Goal: Check status: Check status

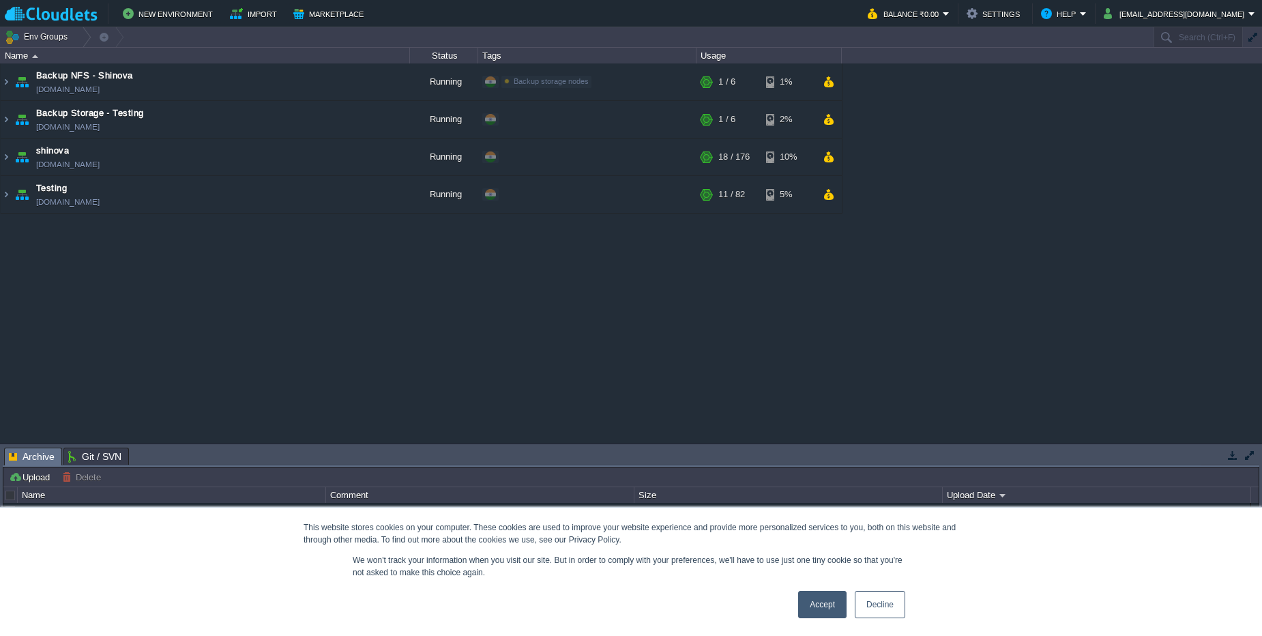
click at [829, 604] on link "Accept" at bounding box center [822, 604] width 48 height 27
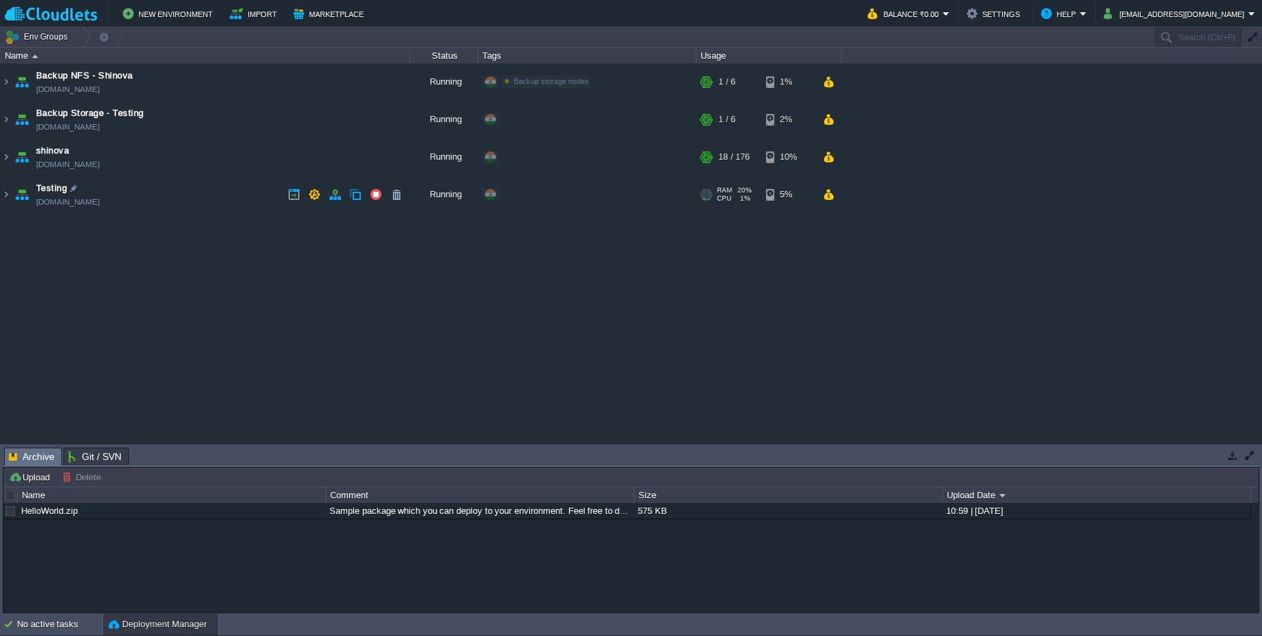
click at [216, 198] on td "Testing [DOMAIN_NAME]" at bounding box center [205, 195] width 409 height 38
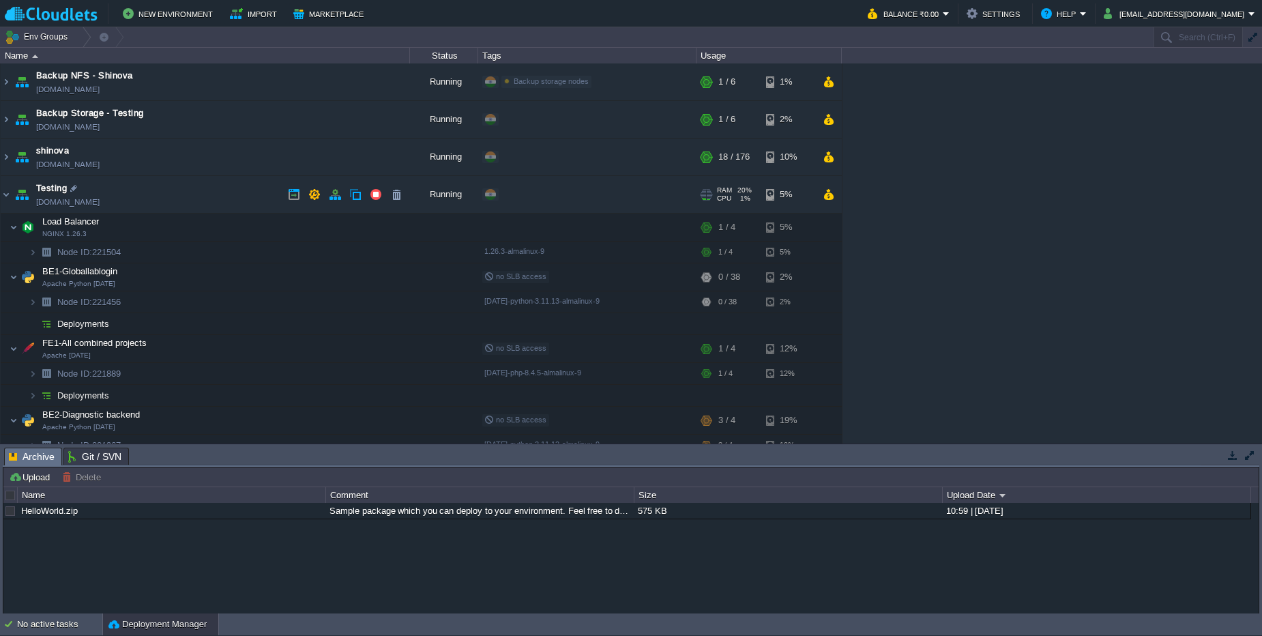
click at [188, 194] on td "Testing [DOMAIN_NAME]" at bounding box center [205, 195] width 409 height 38
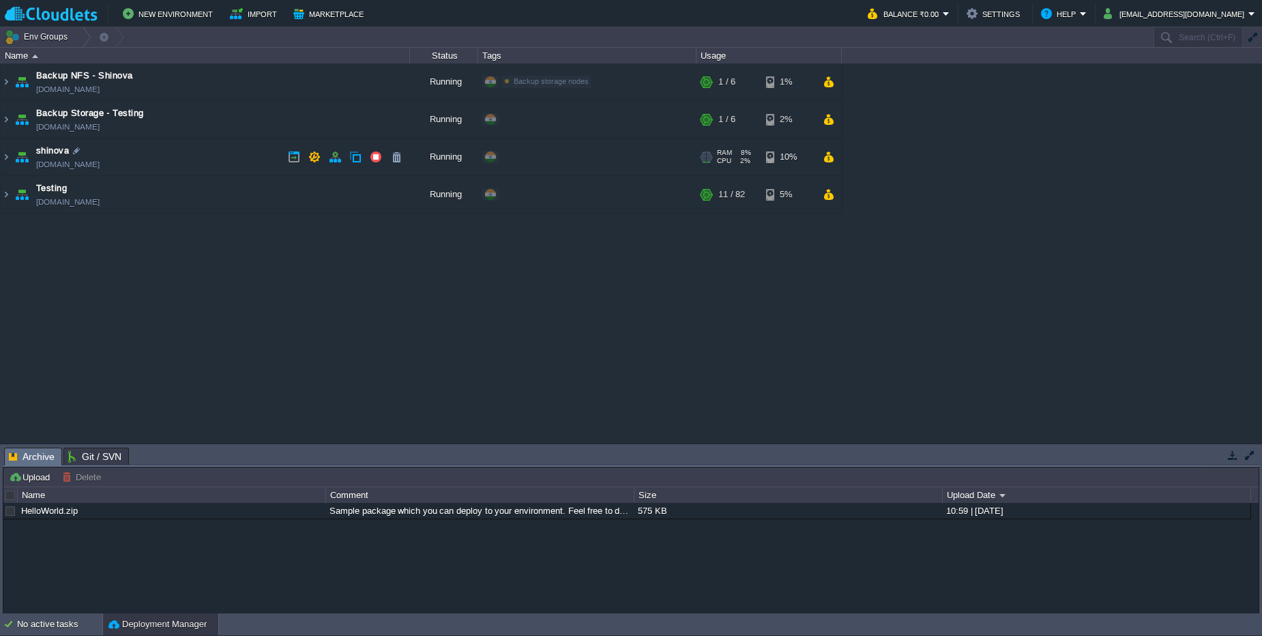
click at [194, 156] on td "shinova [DOMAIN_NAME]" at bounding box center [205, 157] width 409 height 38
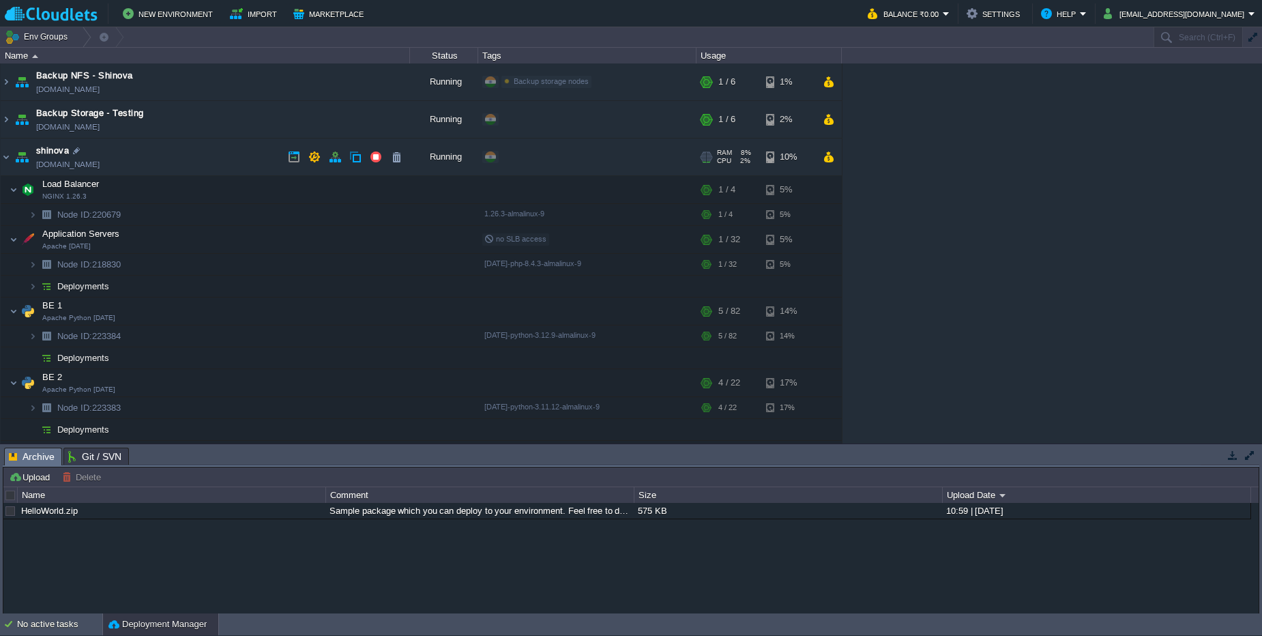
click at [194, 156] on td "shinova [DOMAIN_NAME]" at bounding box center [205, 157] width 409 height 38
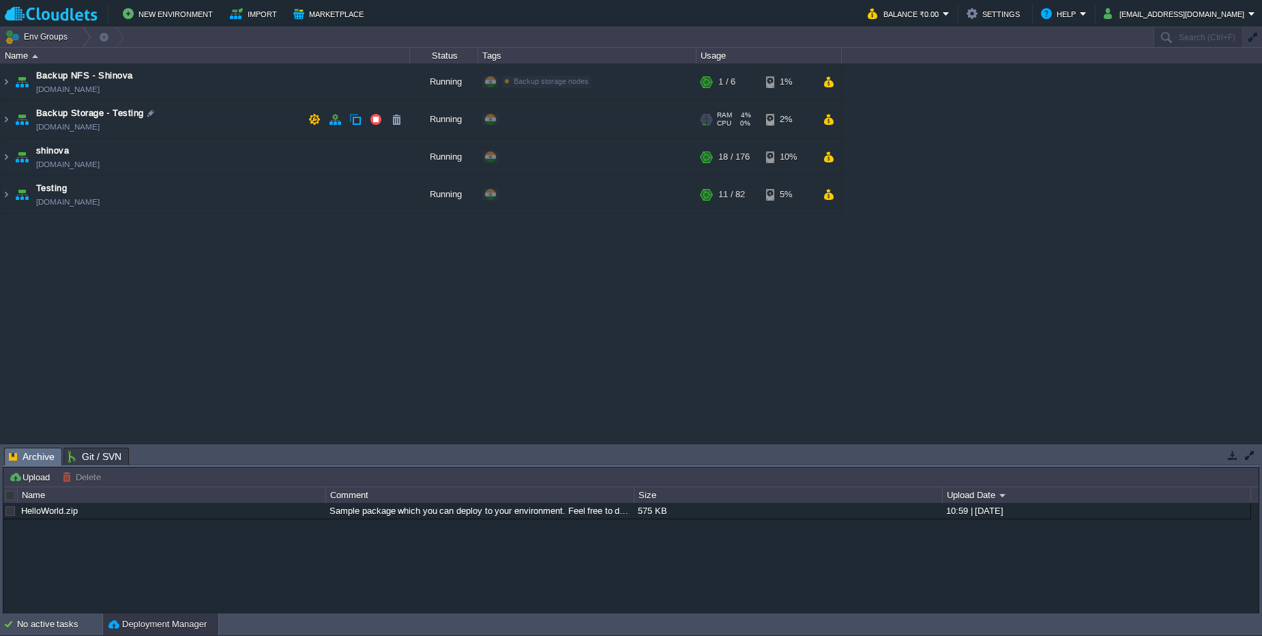
click at [201, 115] on td "Backup Storage - Testing [DOMAIN_NAME]" at bounding box center [205, 120] width 409 height 38
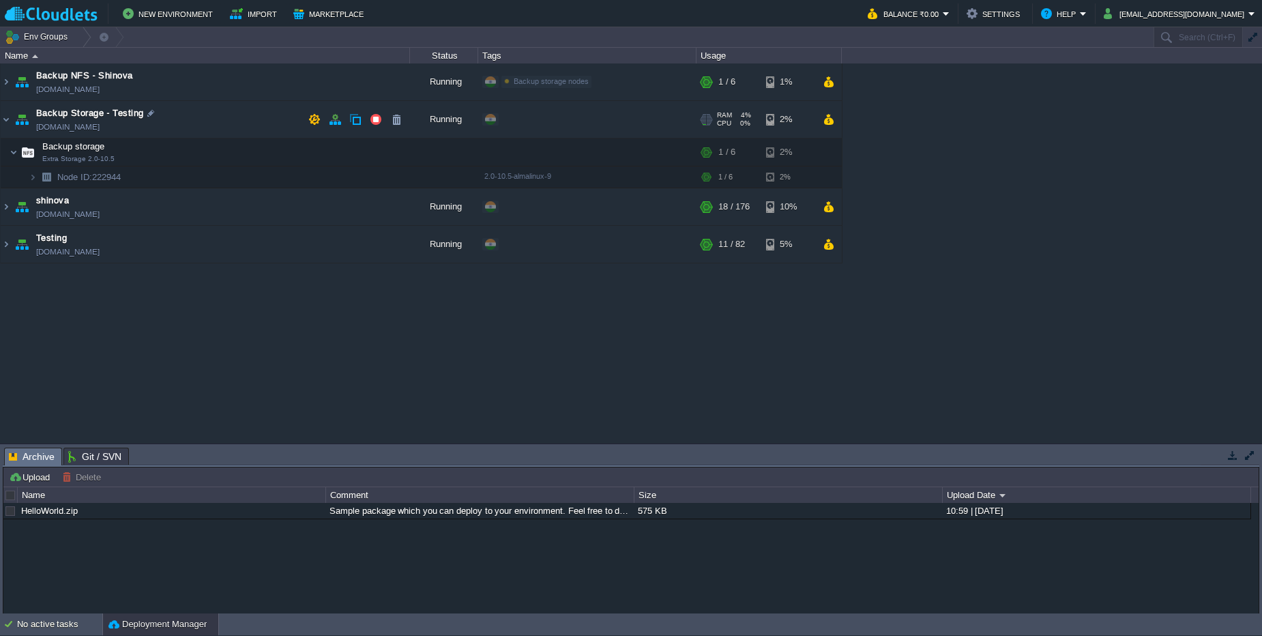
click at [201, 115] on td "Backup Storage - Testing [DOMAIN_NAME]" at bounding box center [205, 120] width 409 height 38
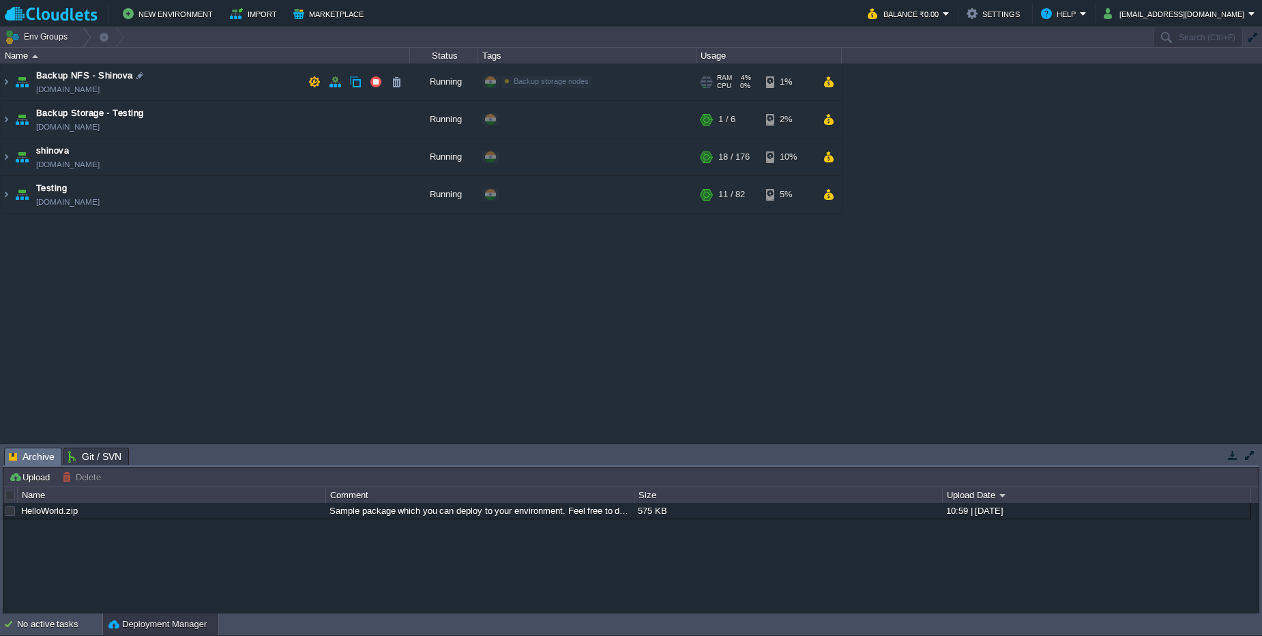
click at [201, 76] on td "Backup NFS - Shinova [DOMAIN_NAME]" at bounding box center [205, 82] width 409 height 38
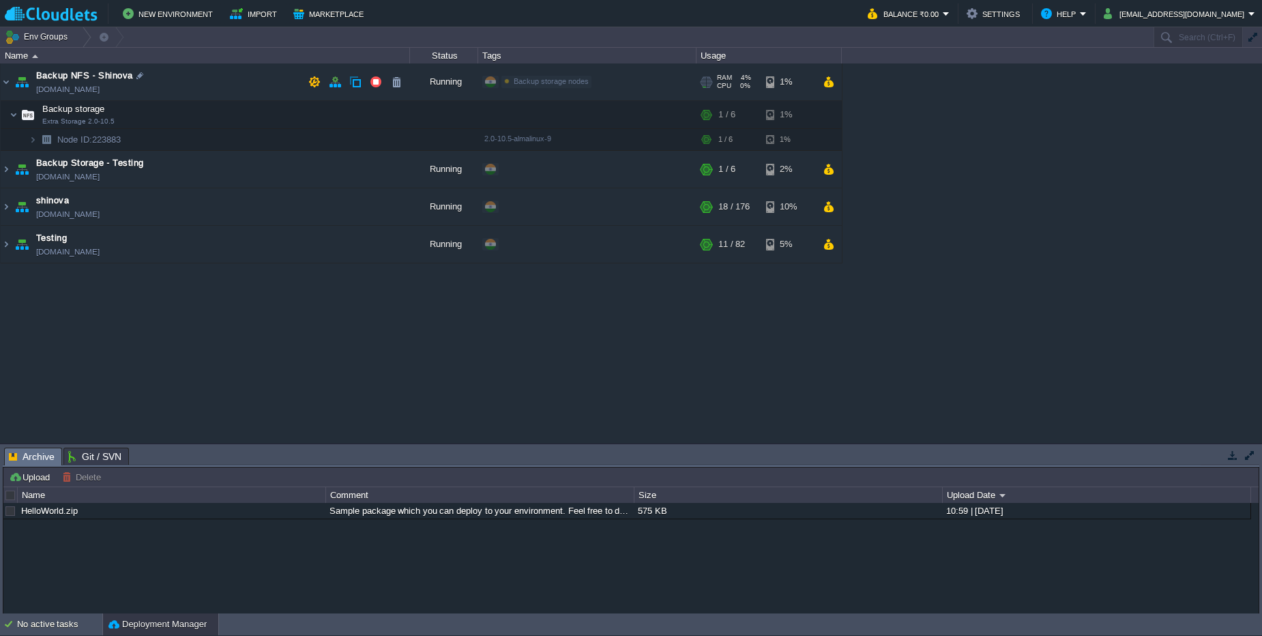
click at [201, 76] on td "Backup NFS - Shinova [DOMAIN_NAME]" at bounding box center [205, 82] width 409 height 38
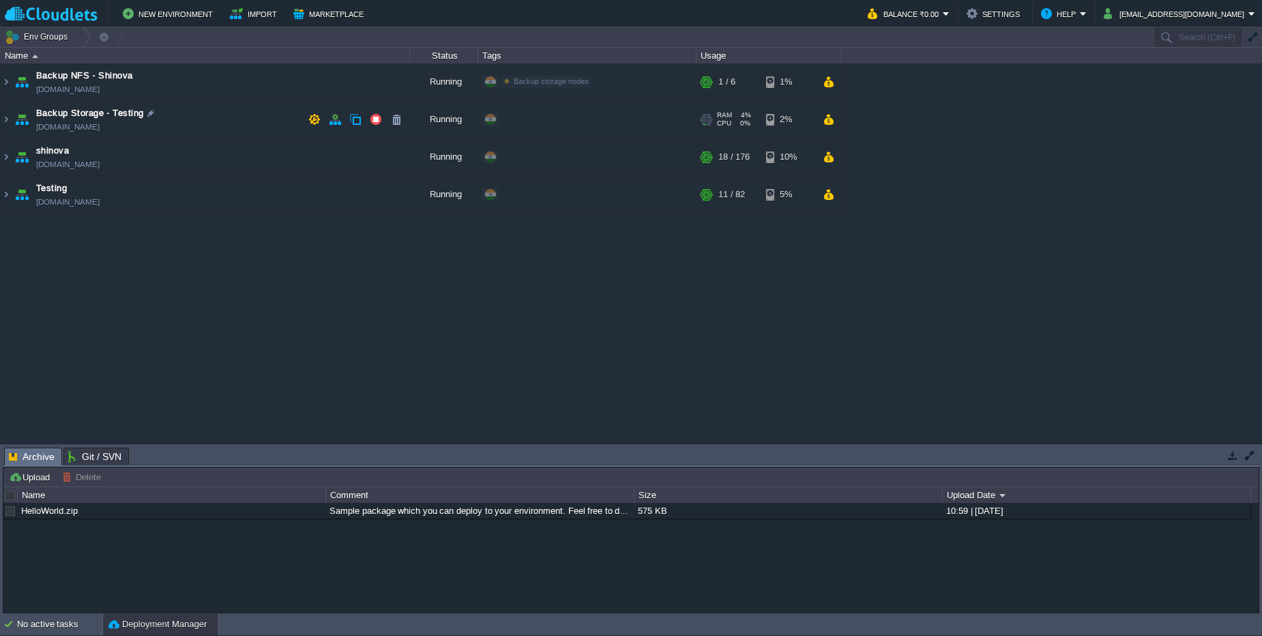
click at [201, 113] on td "Backup Storage - Testing [DOMAIN_NAME]" at bounding box center [205, 120] width 409 height 38
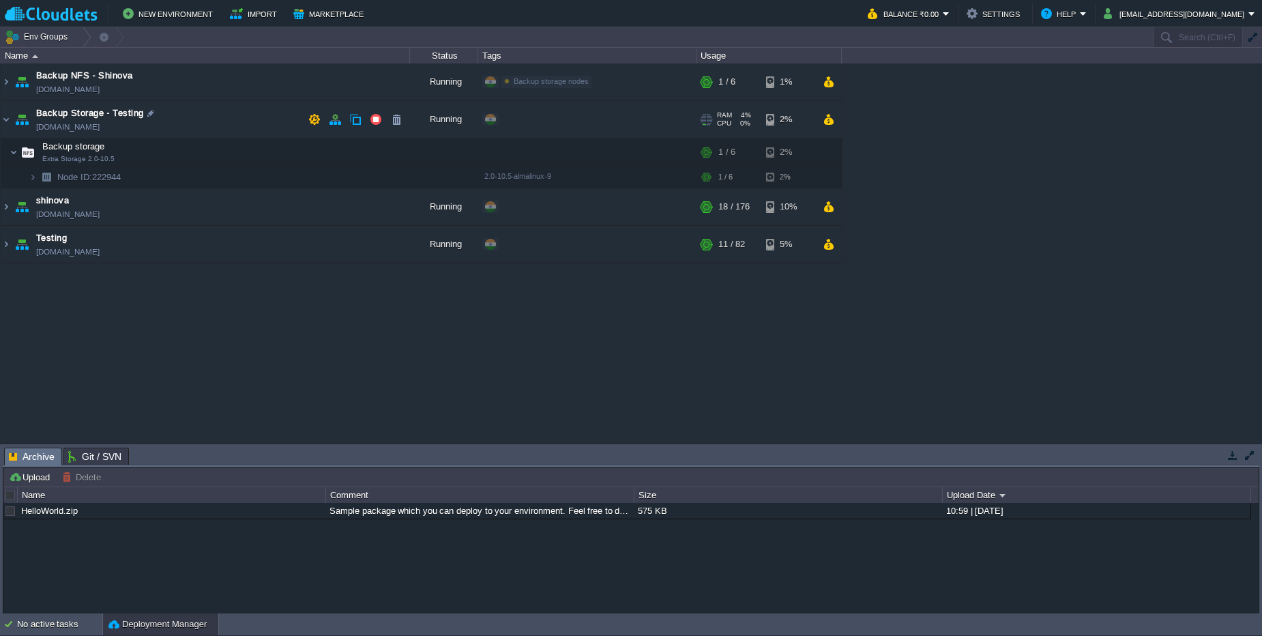
click at [186, 106] on td "Backup Storage - Testing [DOMAIN_NAME]" at bounding box center [205, 120] width 409 height 38
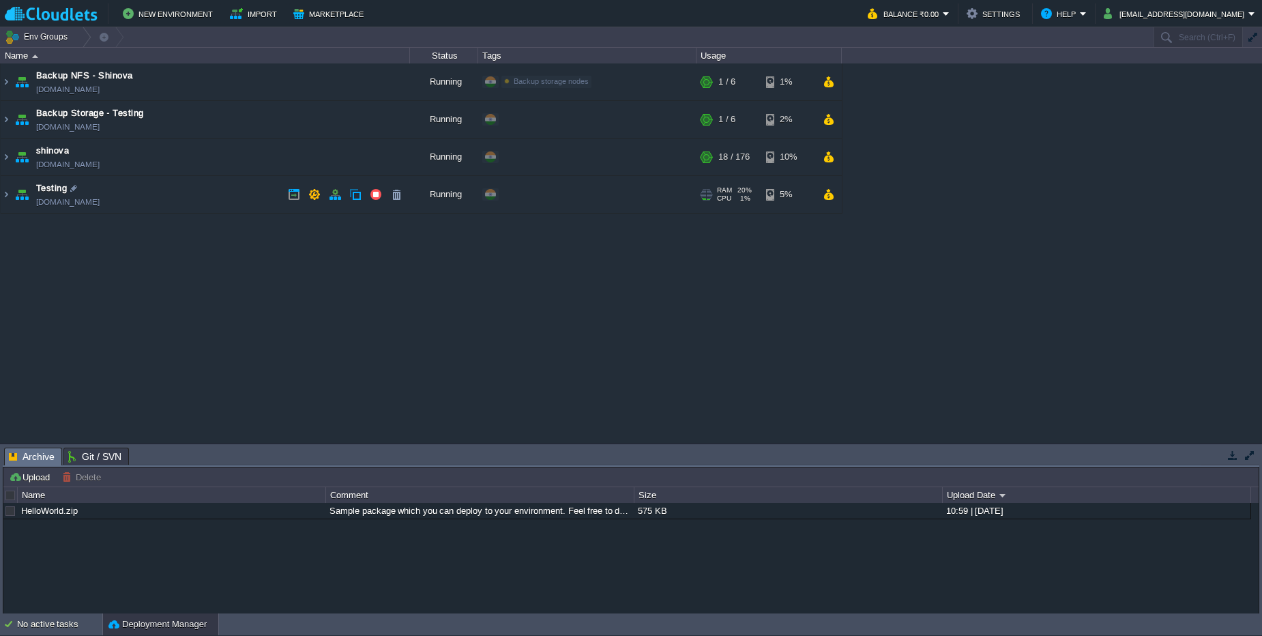
click at [170, 209] on td "Testing [DOMAIN_NAME]" at bounding box center [205, 195] width 409 height 38
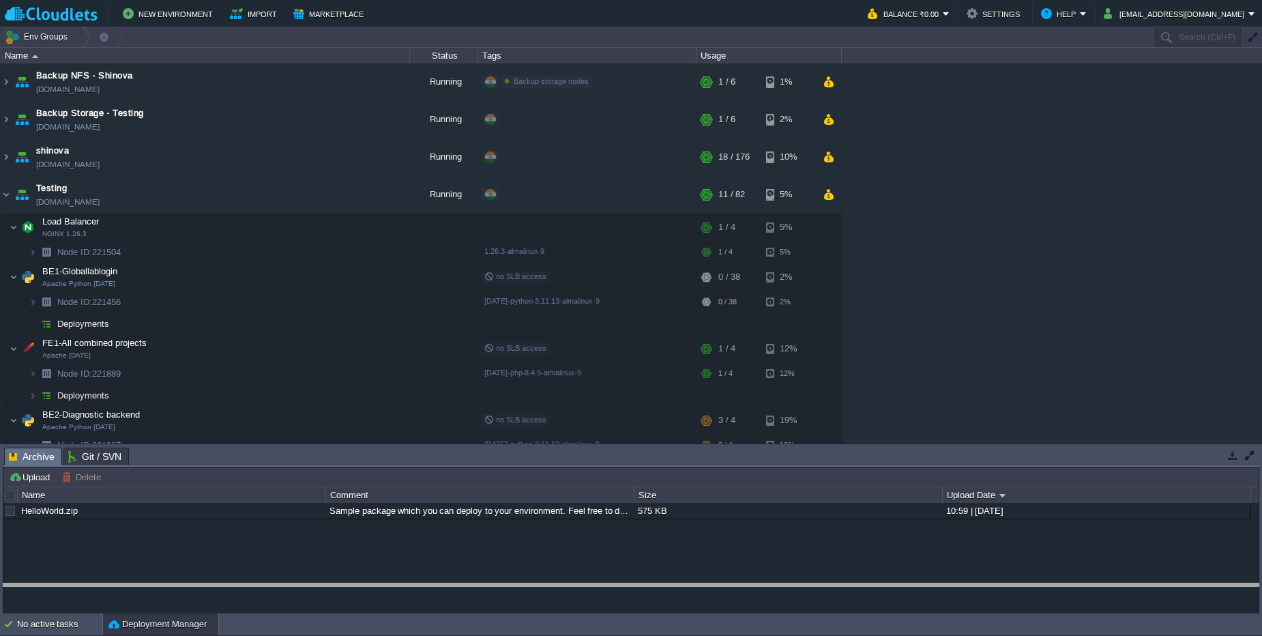
drag, startPoint x: 216, startPoint y: 462, endPoint x: 217, endPoint y: 600, distance: 137.1
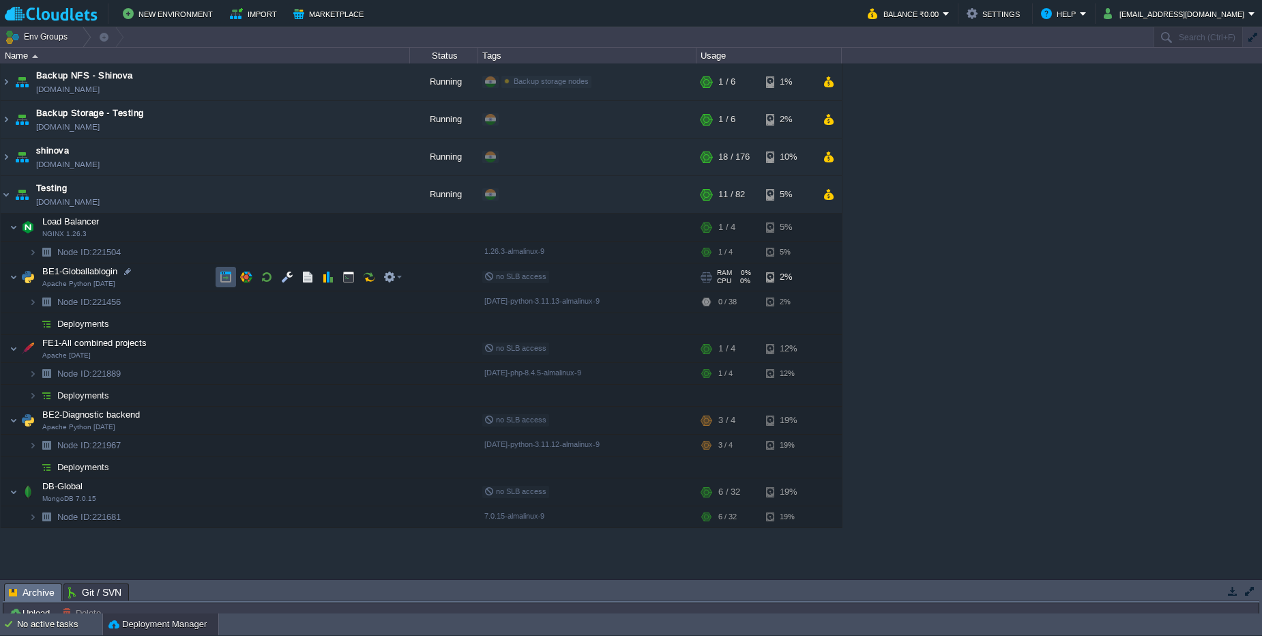
click at [227, 271] on button "button" at bounding box center [226, 277] width 12 height 12
